Goal: Ask a question

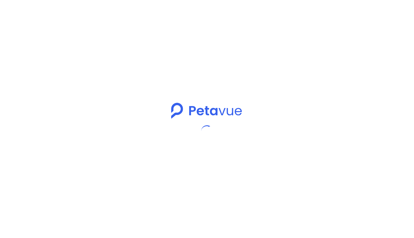
click at [328, 77] on div at bounding box center [207, 119] width 414 height 238
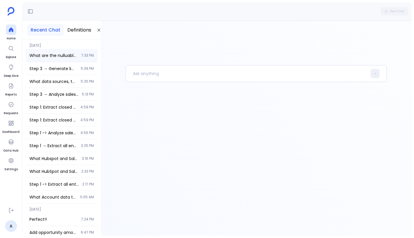
click at [55, 58] on span "What are the nulluable columns in salesforce user table ?" at bounding box center [53, 56] width 48 height 6
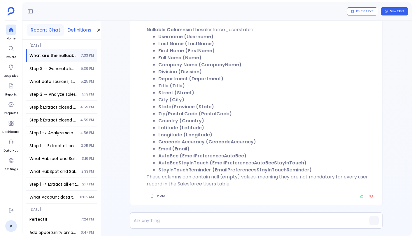
click at [76, 26] on button "Definitions" at bounding box center [79, 30] width 31 height 12
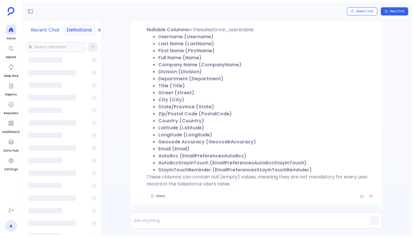
click at [53, 32] on button "Recent Chat" at bounding box center [45, 30] width 36 height 12
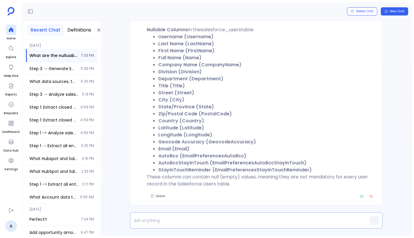
click at [164, 220] on p at bounding box center [245, 220] width 230 height 8
click at [391, 8] on button "New Chat" at bounding box center [394, 11] width 27 height 8
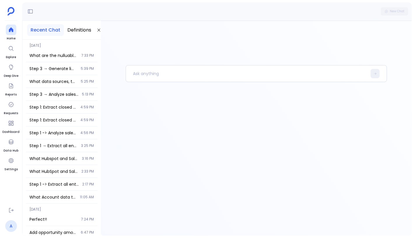
click at [8, 226] on link "A" at bounding box center [11, 226] width 12 height 12
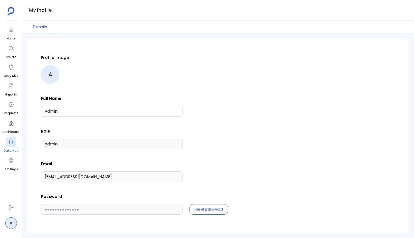
click at [9, 140] on icon at bounding box center [11, 142] width 6 height 6
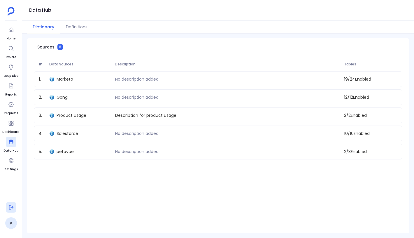
click at [13, 206] on icon at bounding box center [11, 207] width 6 height 6
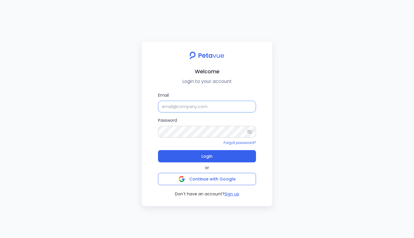
click at [186, 104] on input "Email" at bounding box center [207, 107] width 98 height 12
paste input "support+turingvueiceberg@petavue.com"
type input "support+turingvueiceberg@petavue.com"
click at [172, 138] on div "Password Forgot password?" at bounding box center [207, 131] width 98 height 28
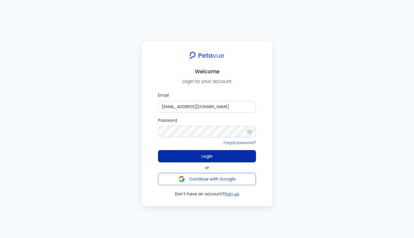
click at [193, 158] on button "Login" at bounding box center [207, 156] width 98 height 12
